Goal: Task Accomplishment & Management: Manage account settings

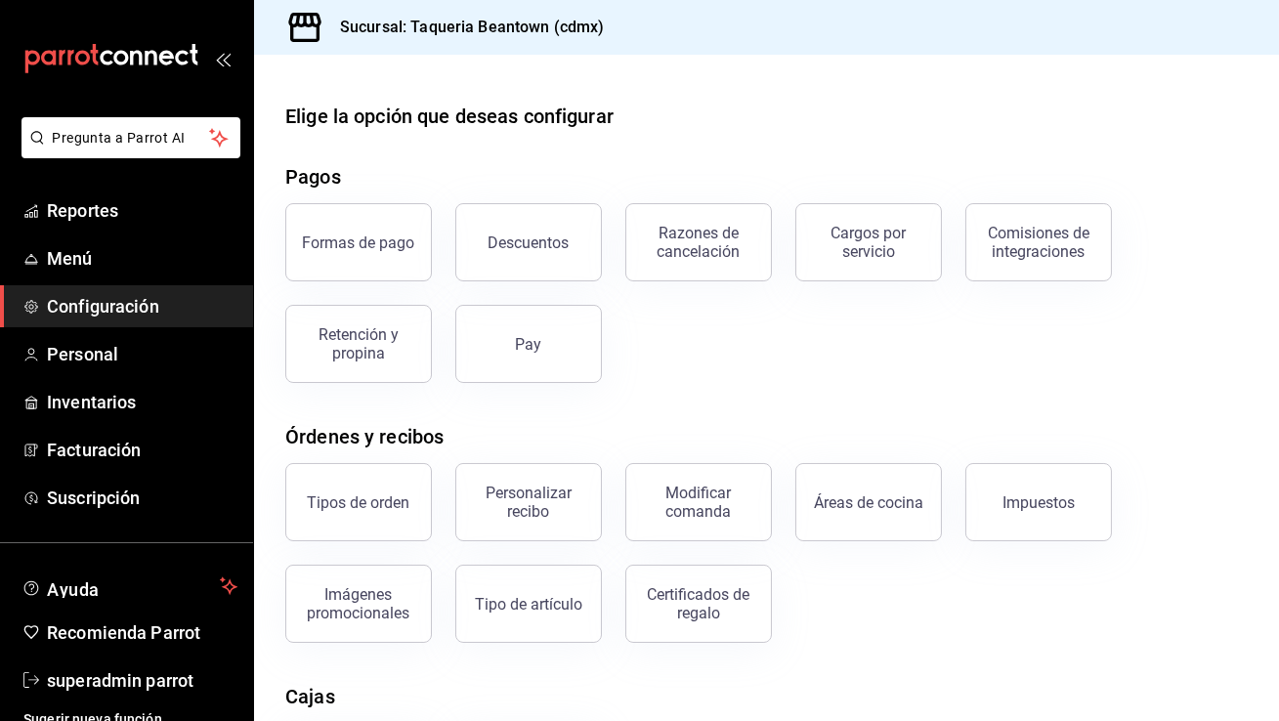
scroll to position [269, 0]
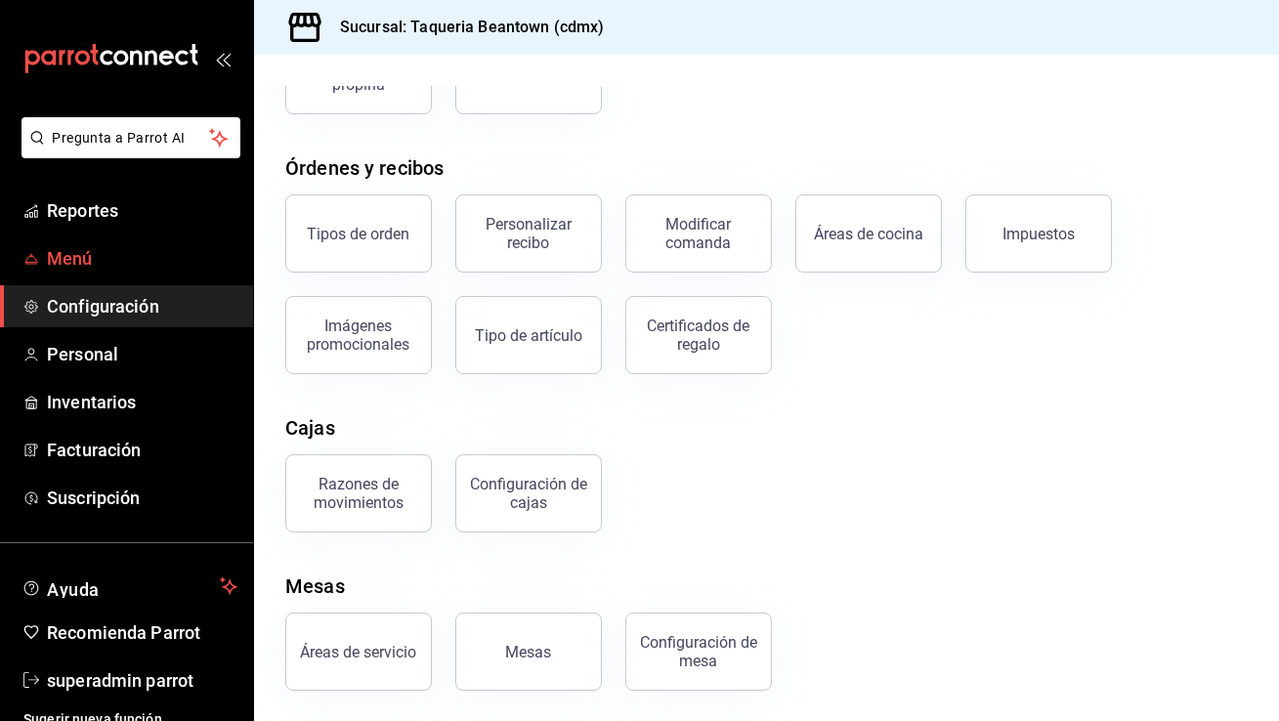
click at [89, 260] on span "Menú" at bounding box center [142, 258] width 190 height 26
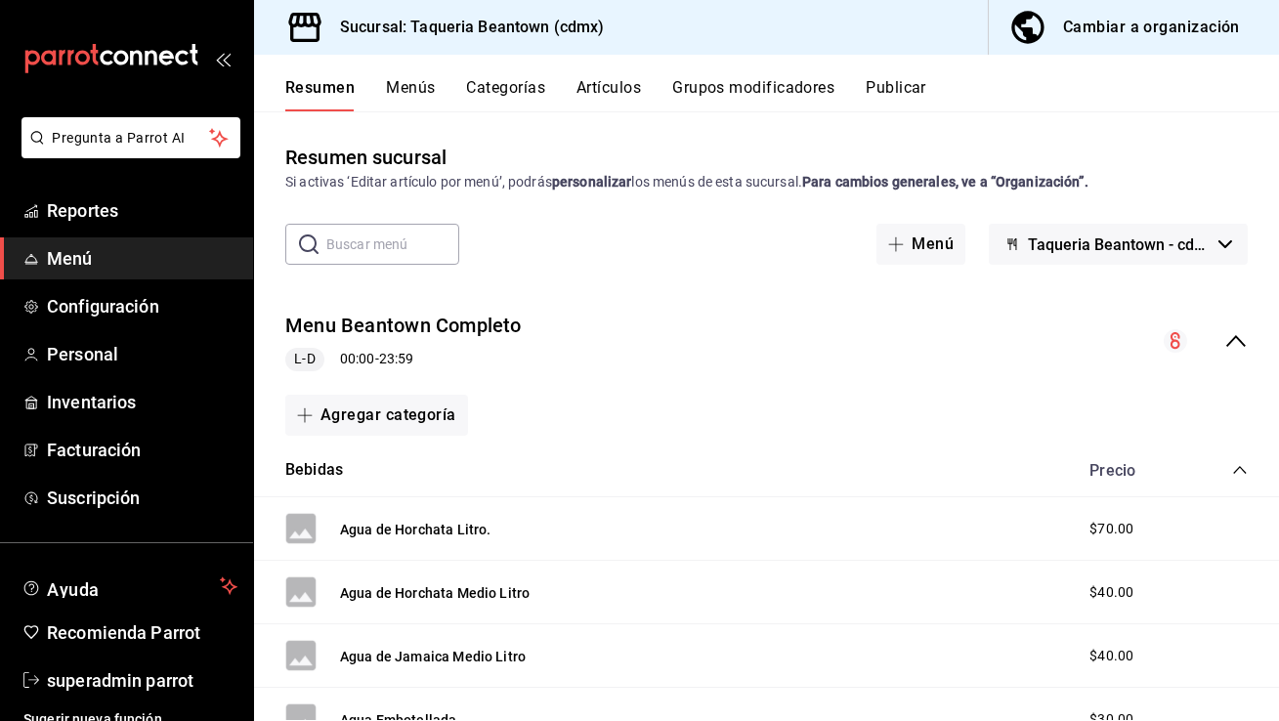
click at [881, 85] on button "Publicar" at bounding box center [895, 94] width 61 height 33
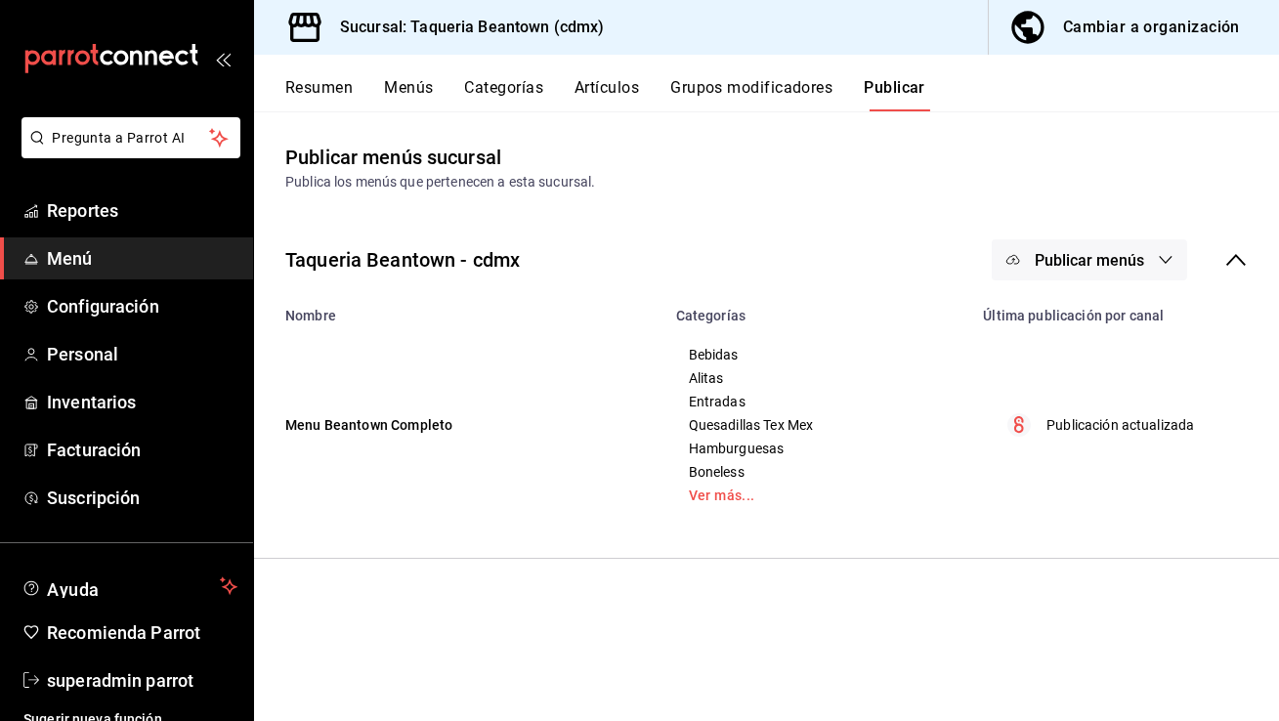
click at [338, 107] on button "Resumen" at bounding box center [318, 94] width 67 height 33
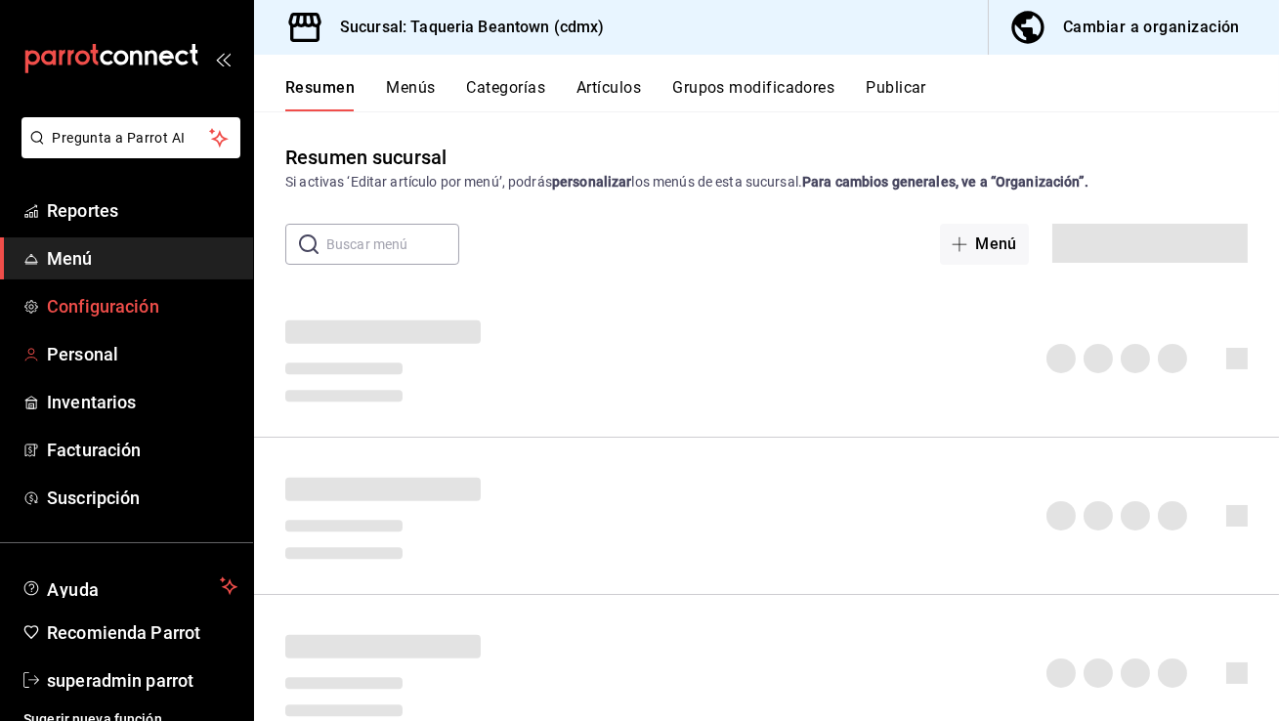
click at [145, 306] on span "Configuración" at bounding box center [142, 306] width 190 height 26
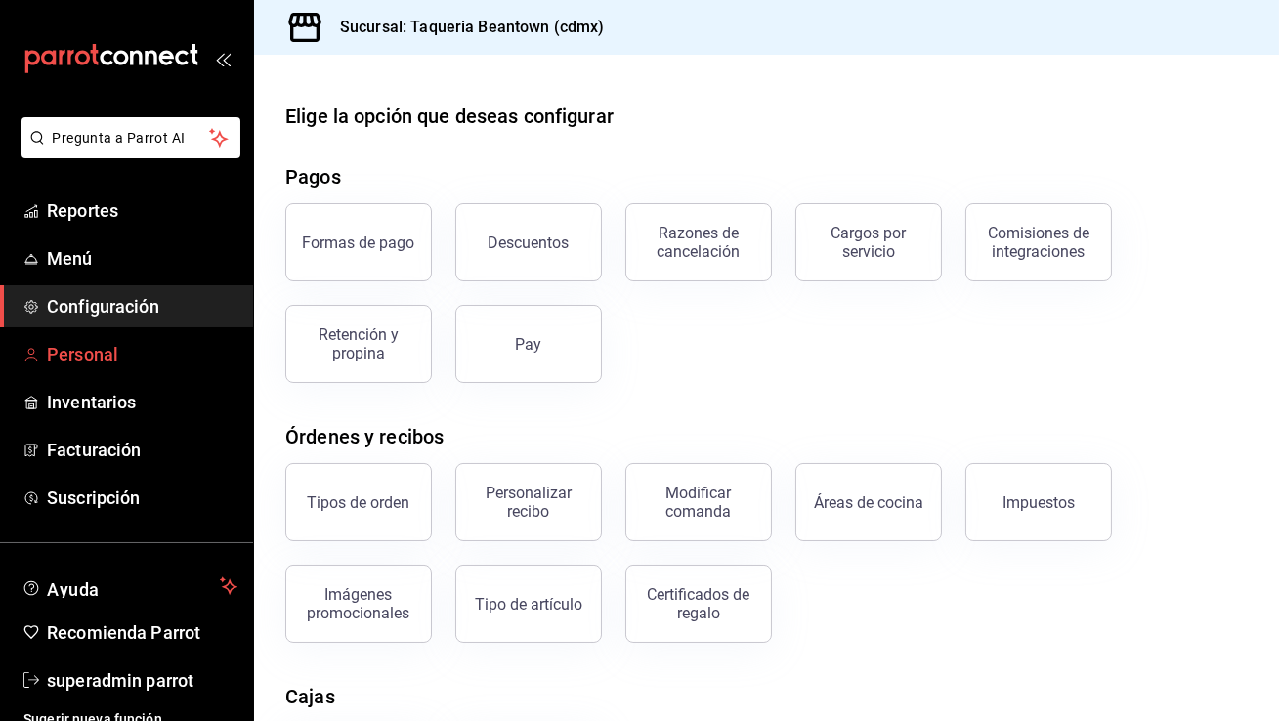
click at [146, 354] on span "Personal" at bounding box center [142, 354] width 190 height 26
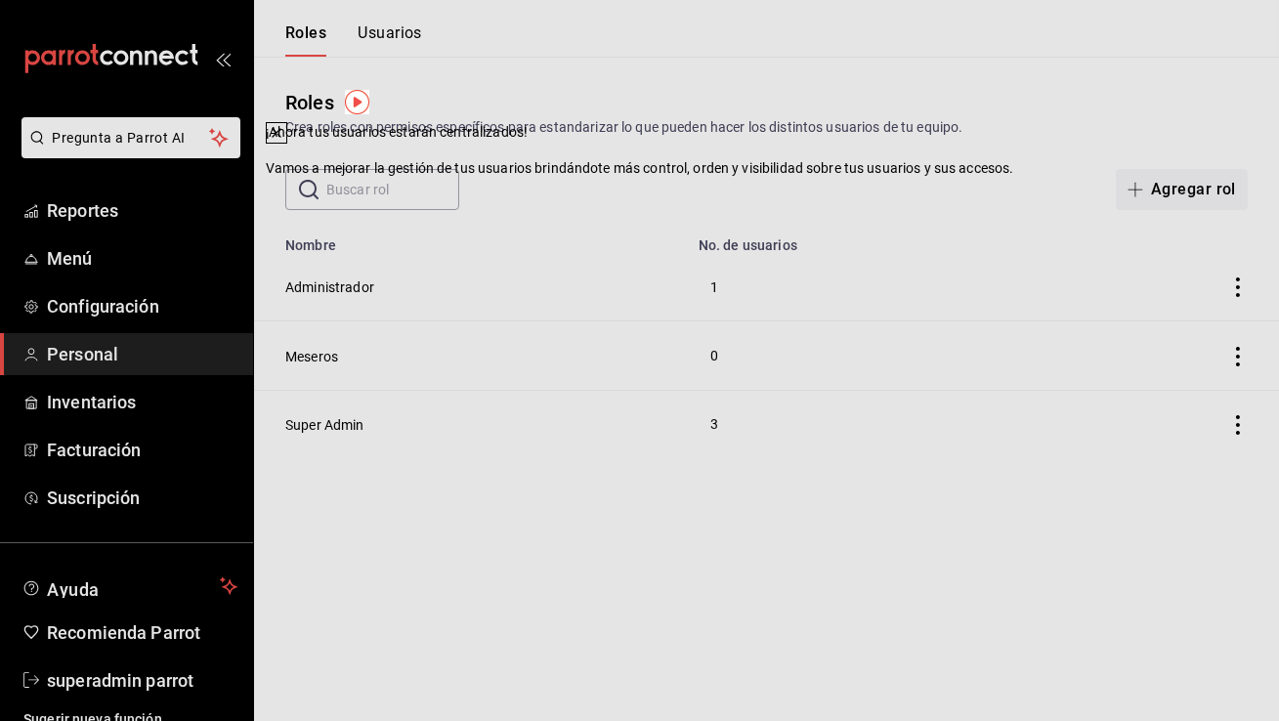
click at [284, 141] on icon at bounding box center [277, 133] width 16 height 16
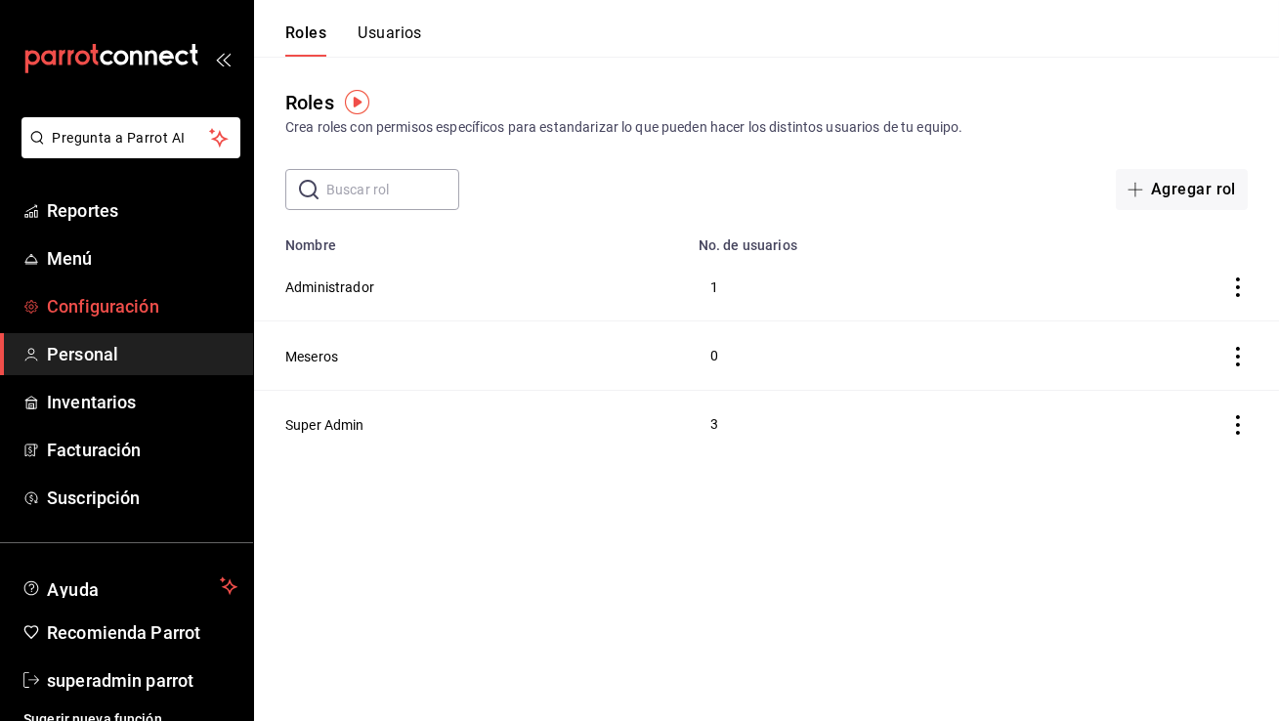
click at [138, 318] on link "Configuración" at bounding box center [126, 306] width 253 height 42
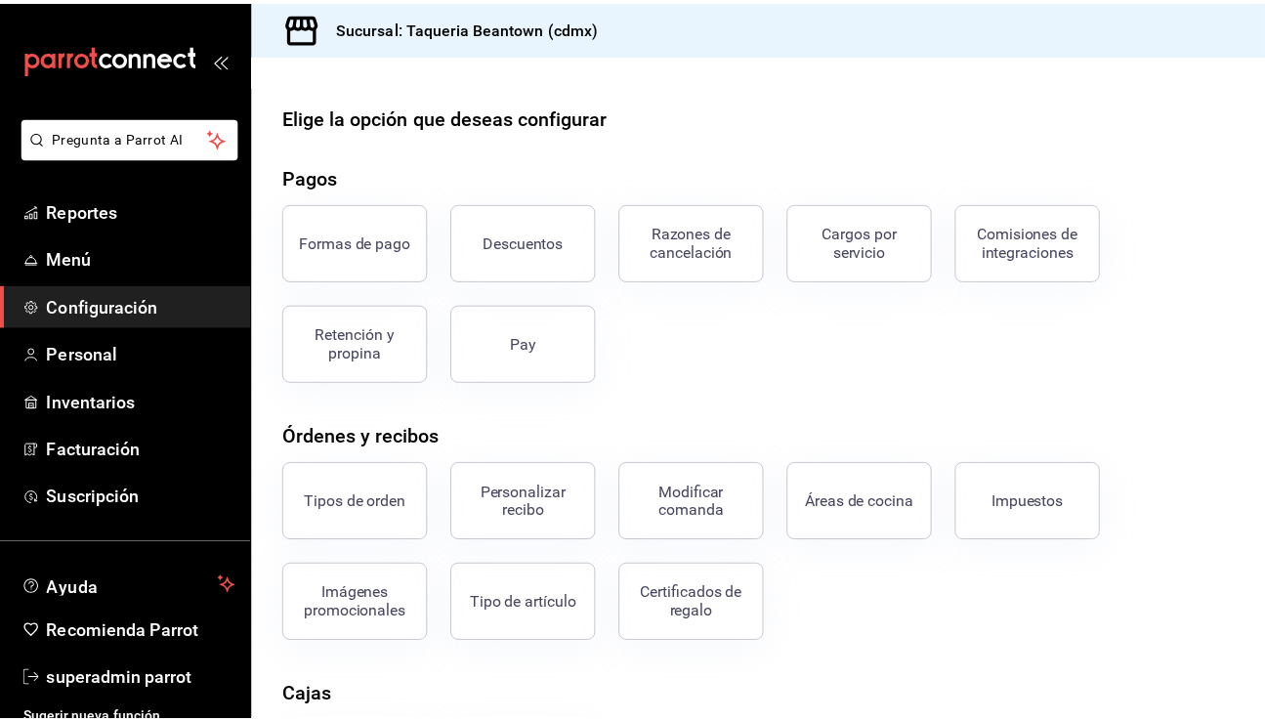
scroll to position [269, 0]
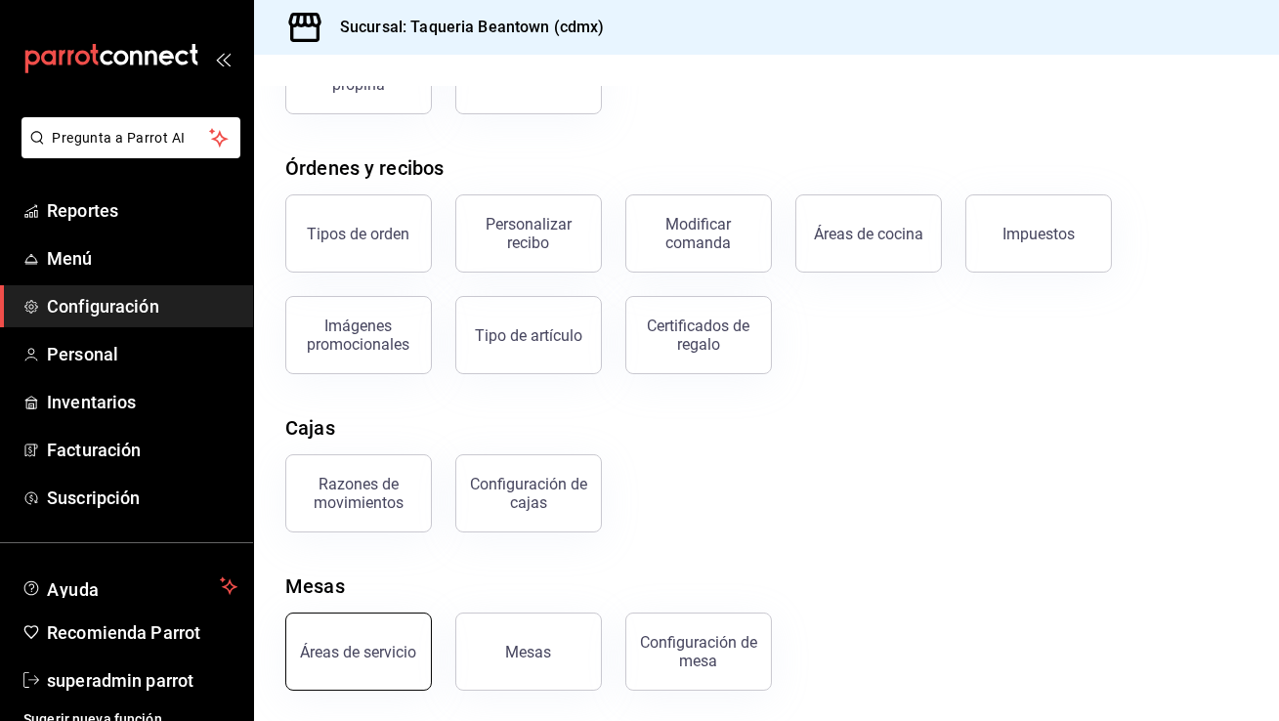
click at [408, 653] on div "Áreas de servicio" at bounding box center [359, 652] width 116 height 19
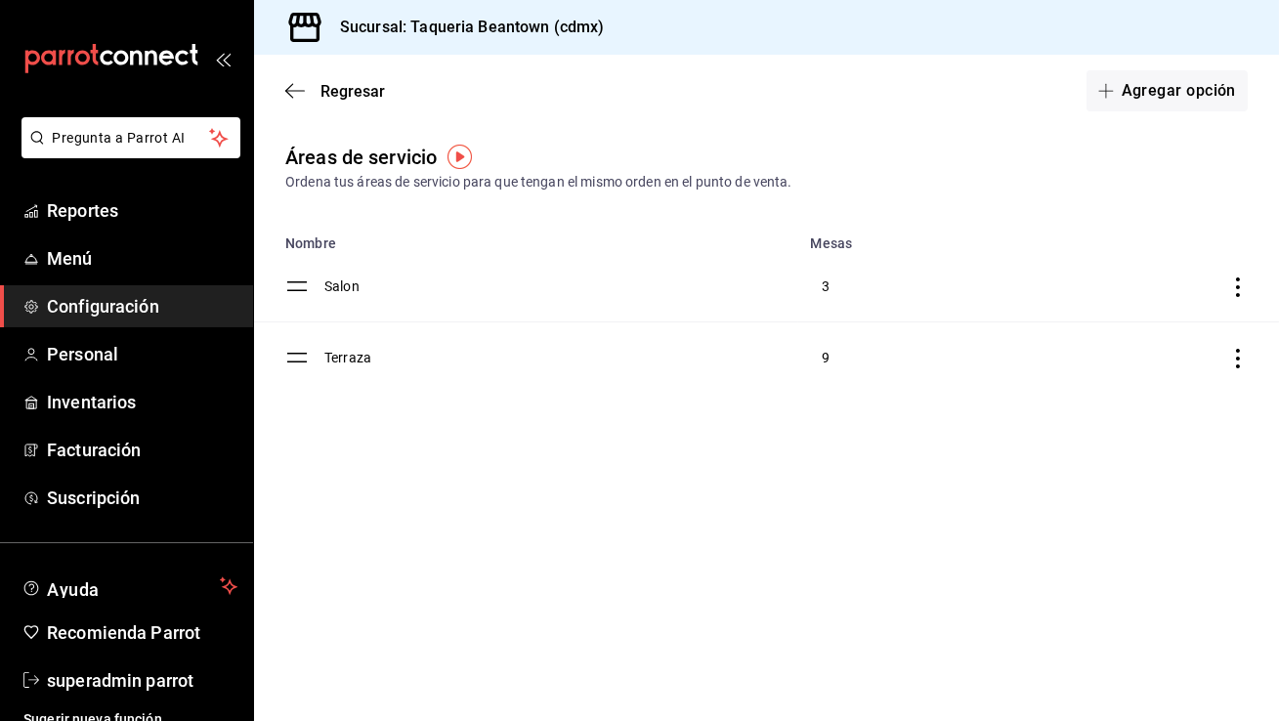
click at [135, 314] on span "Configuración" at bounding box center [142, 306] width 190 height 26
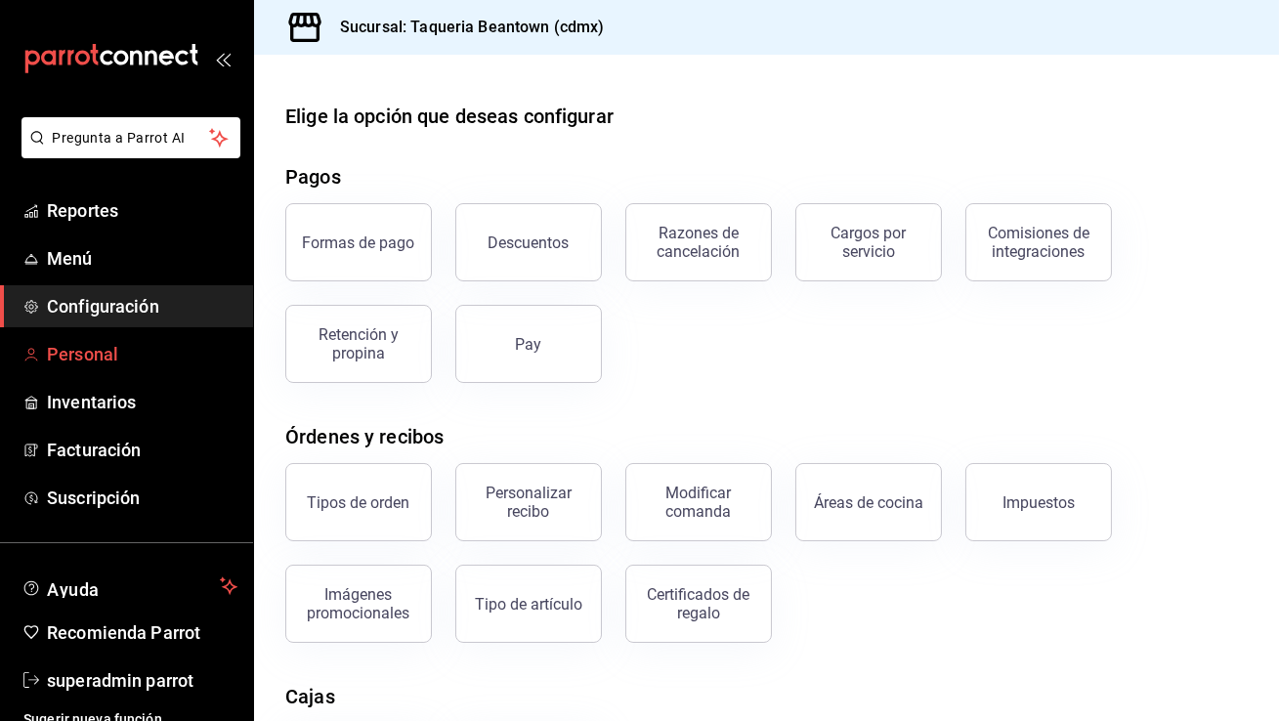
click at [98, 347] on span "Personal" at bounding box center [142, 354] width 190 height 26
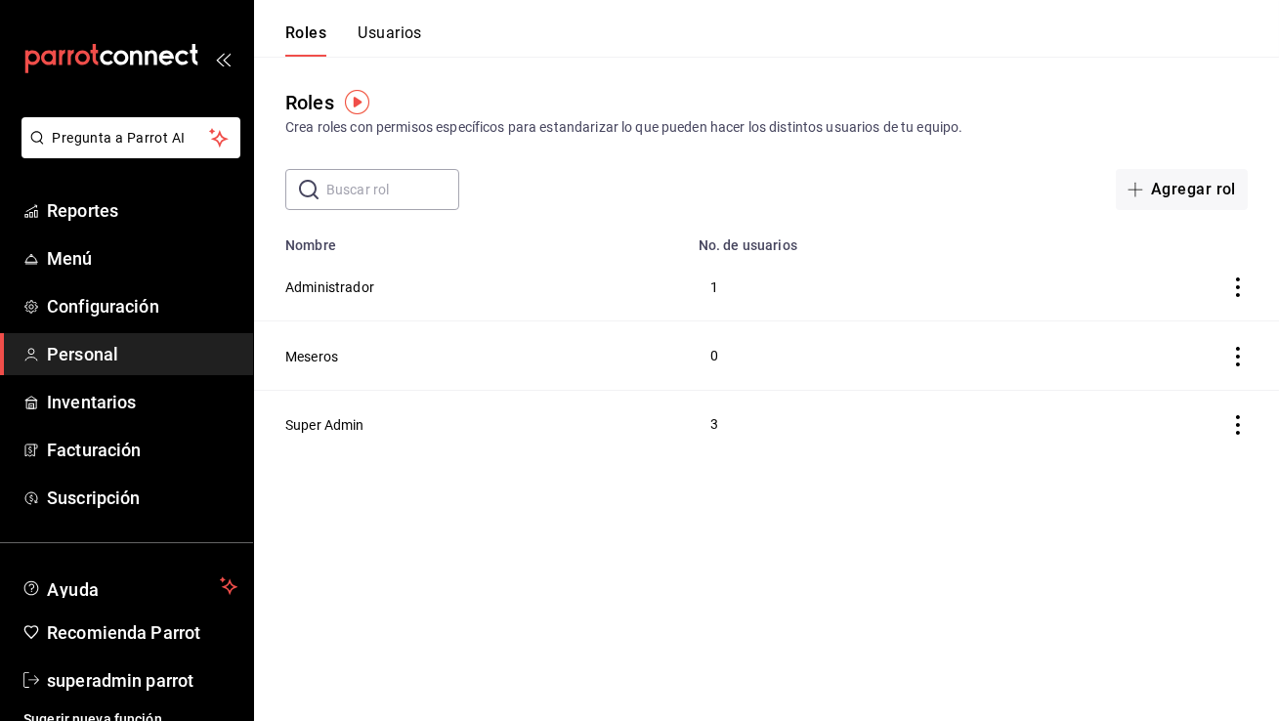
click at [390, 27] on button "Usuarios" at bounding box center [389, 39] width 64 height 33
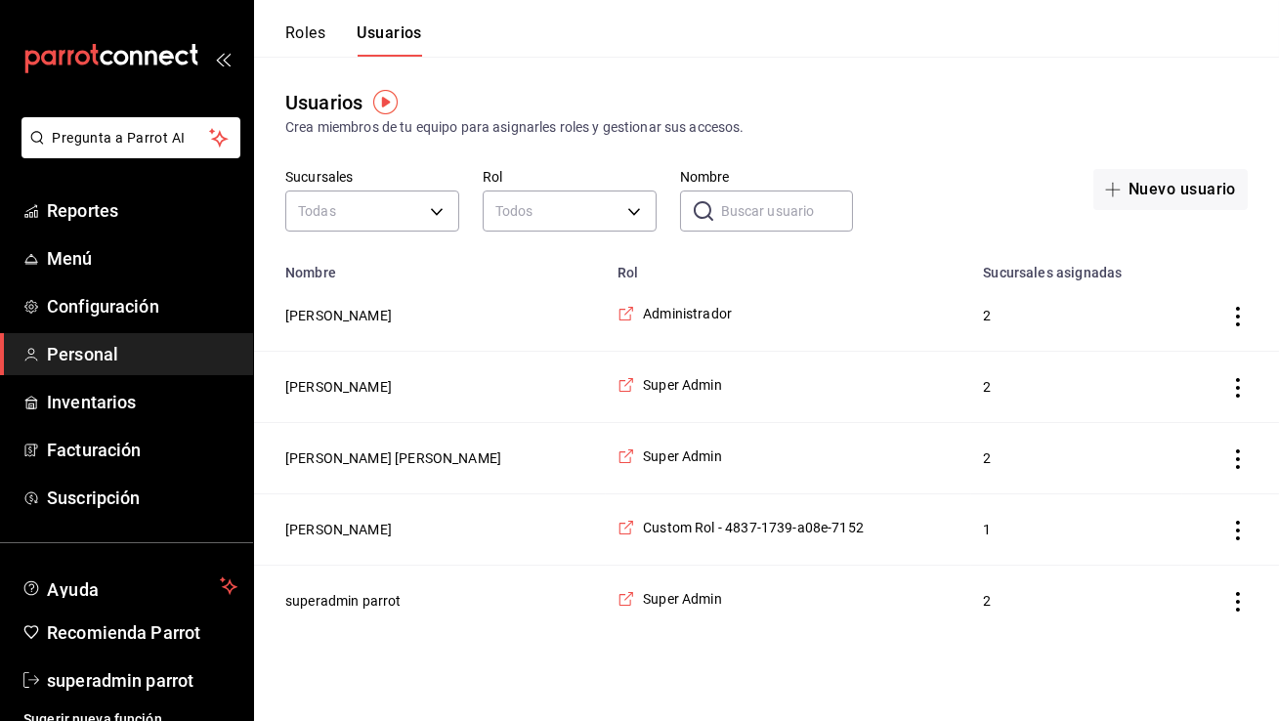
click at [362, 446] on td "[PERSON_NAME] [PERSON_NAME]" at bounding box center [430, 458] width 352 height 71
click at [367, 452] on button "[PERSON_NAME] [PERSON_NAME]" at bounding box center [393, 458] width 216 height 20
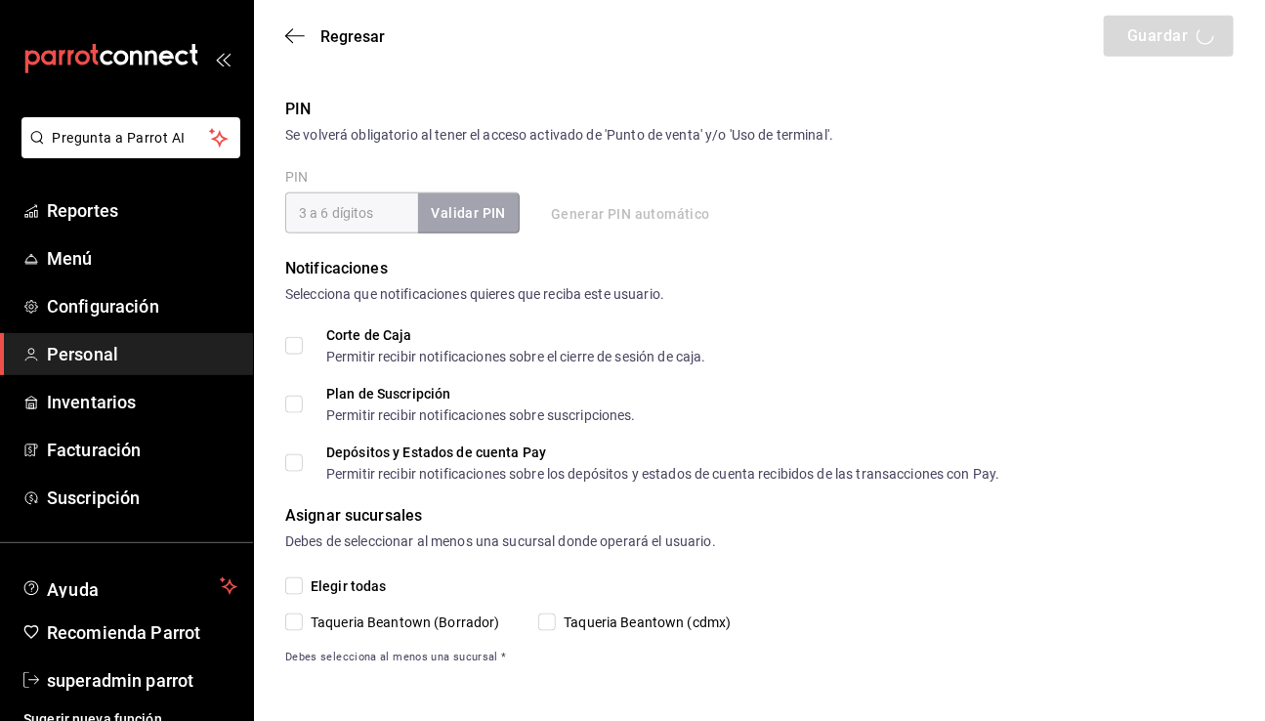
type input "[PERSON_NAME]"
checkbox input "true"
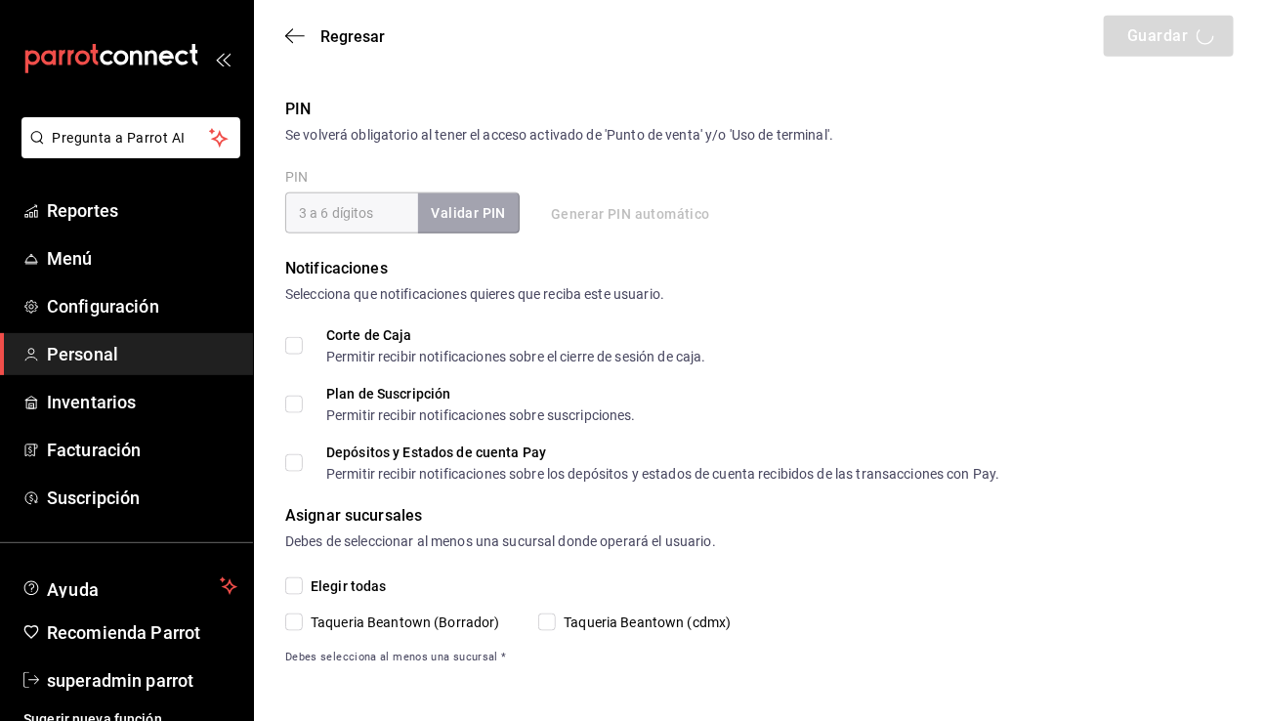
checkbox input "true"
type input "[EMAIL_ADDRESS][DOMAIN_NAME]"
type input "54321"
checkbox input "true"
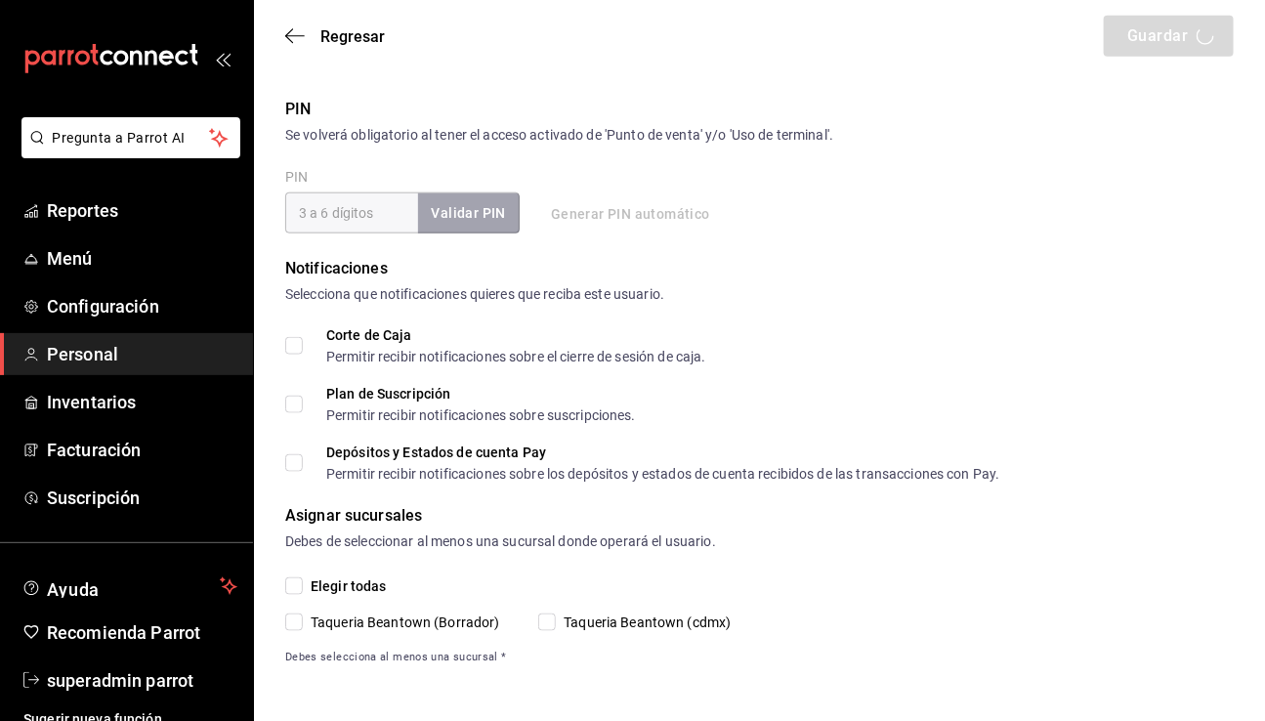
checkbox input "true"
type input "d1b70f1c-d544-41f9-822d-bba731cc276d"
type input "UNDEFINED"
checkbox input "true"
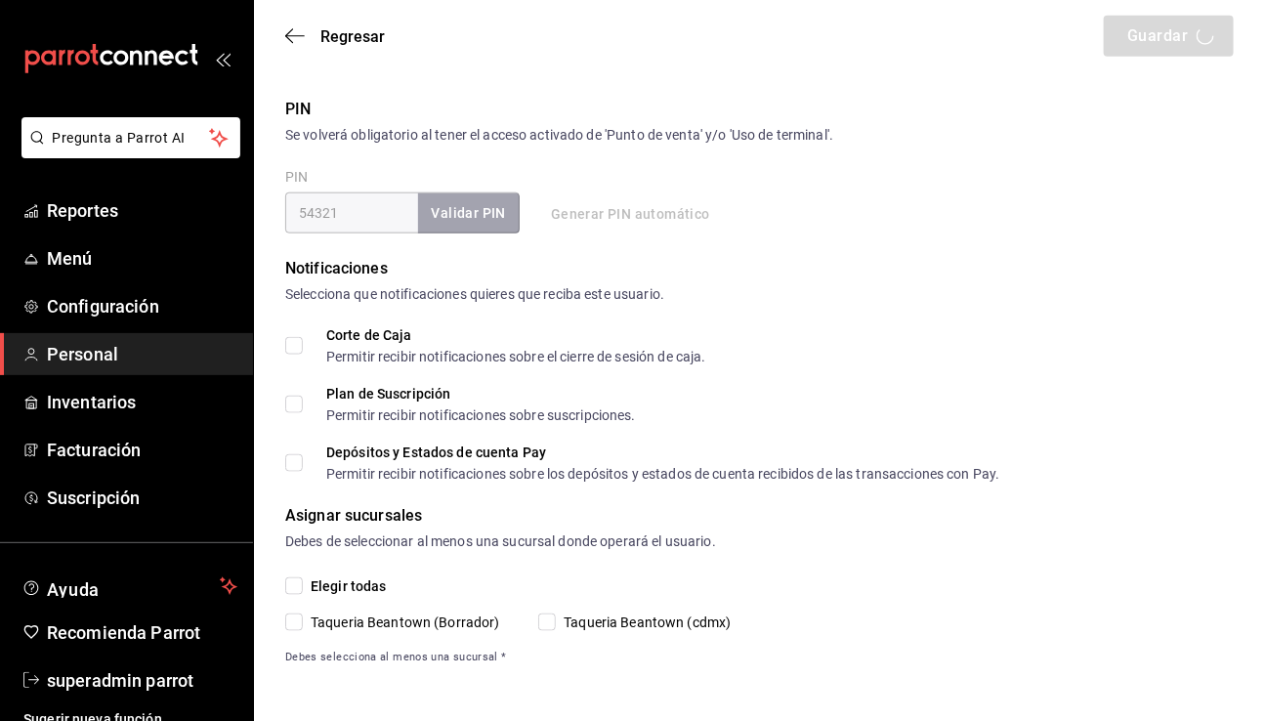
checkbox input "true"
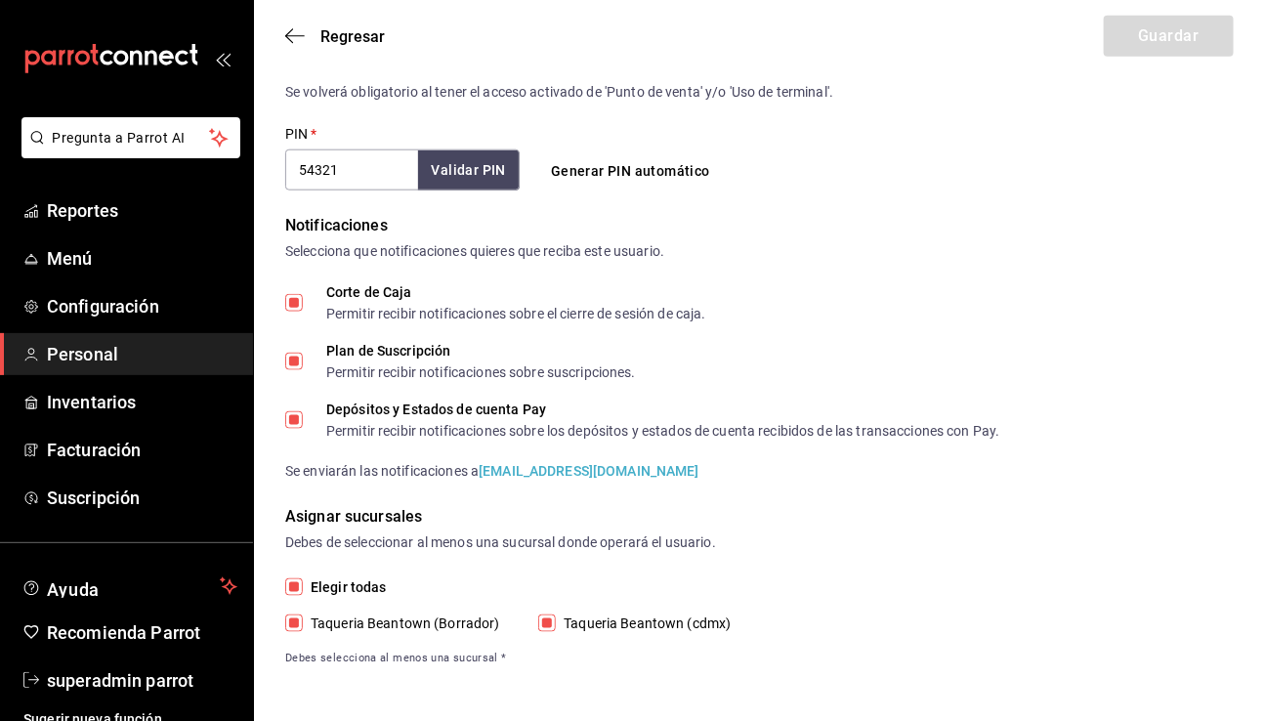
scroll to position [728, 0]
click at [63, 491] on span "Suscripción" at bounding box center [142, 497] width 190 height 26
